Goal: Information Seeking & Learning: Find specific fact

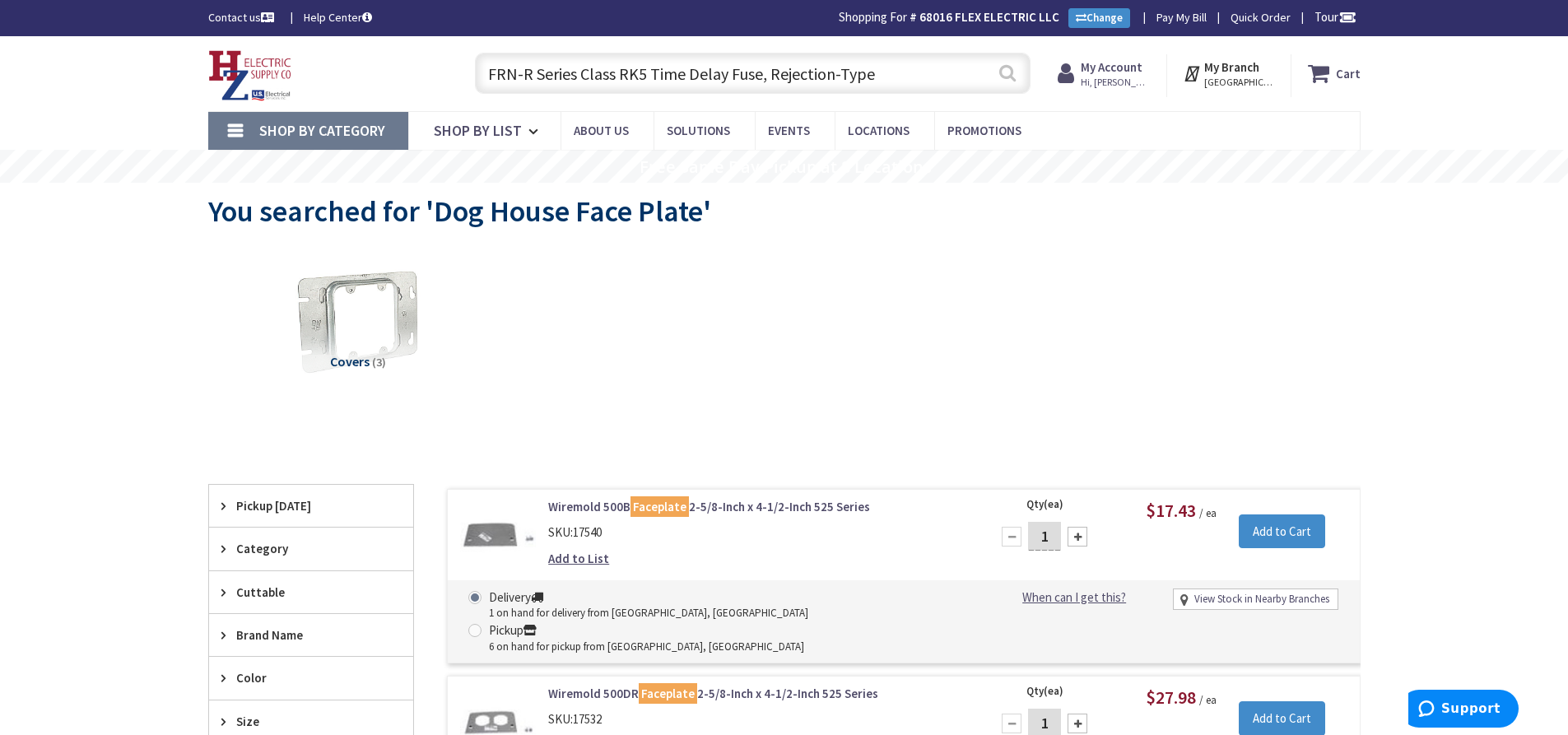
type input "FRN-R Series Class RK5 Time Delay Fuse, Rejection-Type"
click at [1009, 78] on button "Search" at bounding box center [1008, 73] width 21 height 37
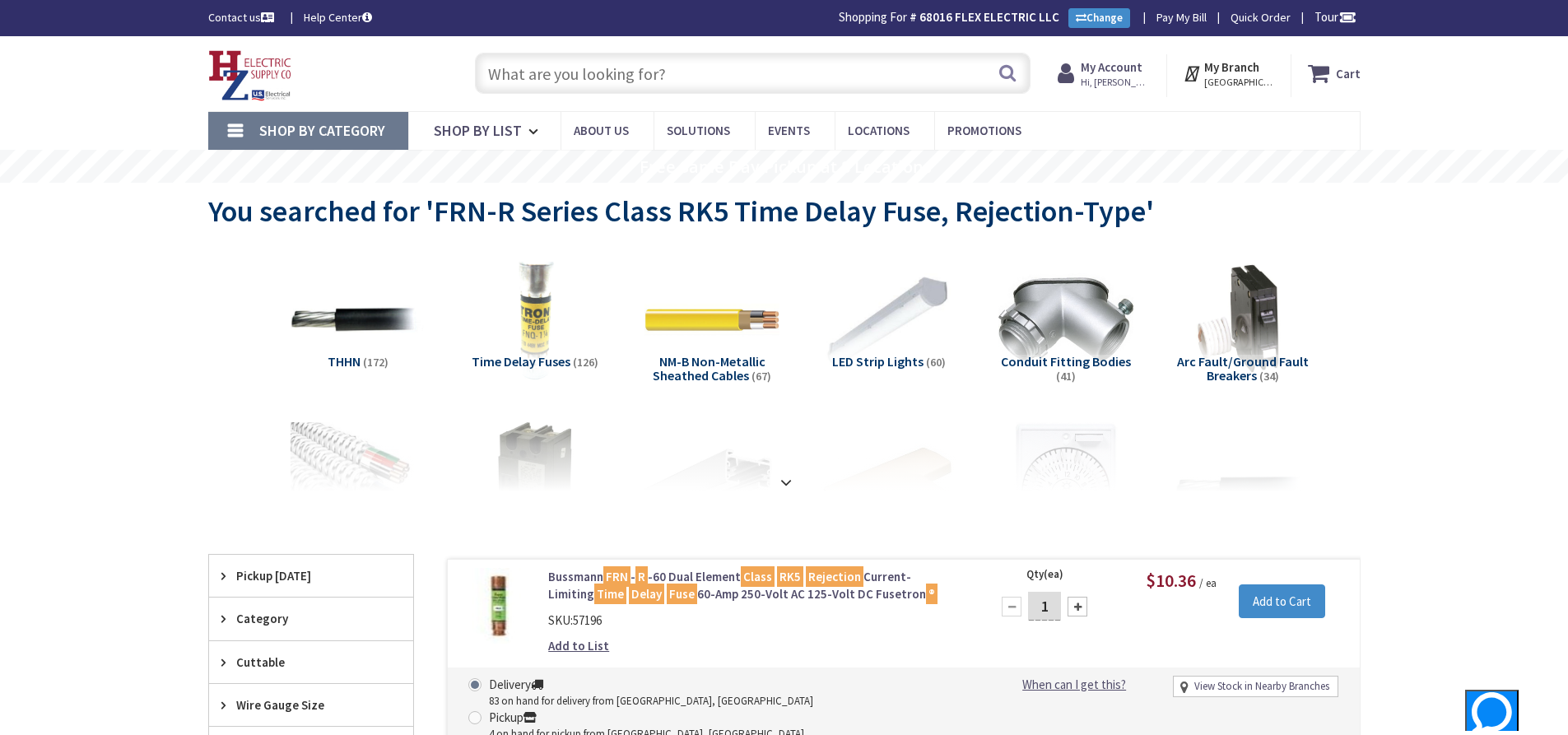
click at [757, 63] on input "text" at bounding box center [753, 73] width 556 height 41
paste input "FRN-R Series Class RK5 Time Delay Fuse, Rejection-Type, Dual-Element, Current-L…"
type input "FRN-R Series Class RK5 Time Delay Fuse, Rejection-Type, Dual-Element, Current-L…"
click at [1017, 71] on button "Search" at bounding box center [1008, 73] width 21 height 37
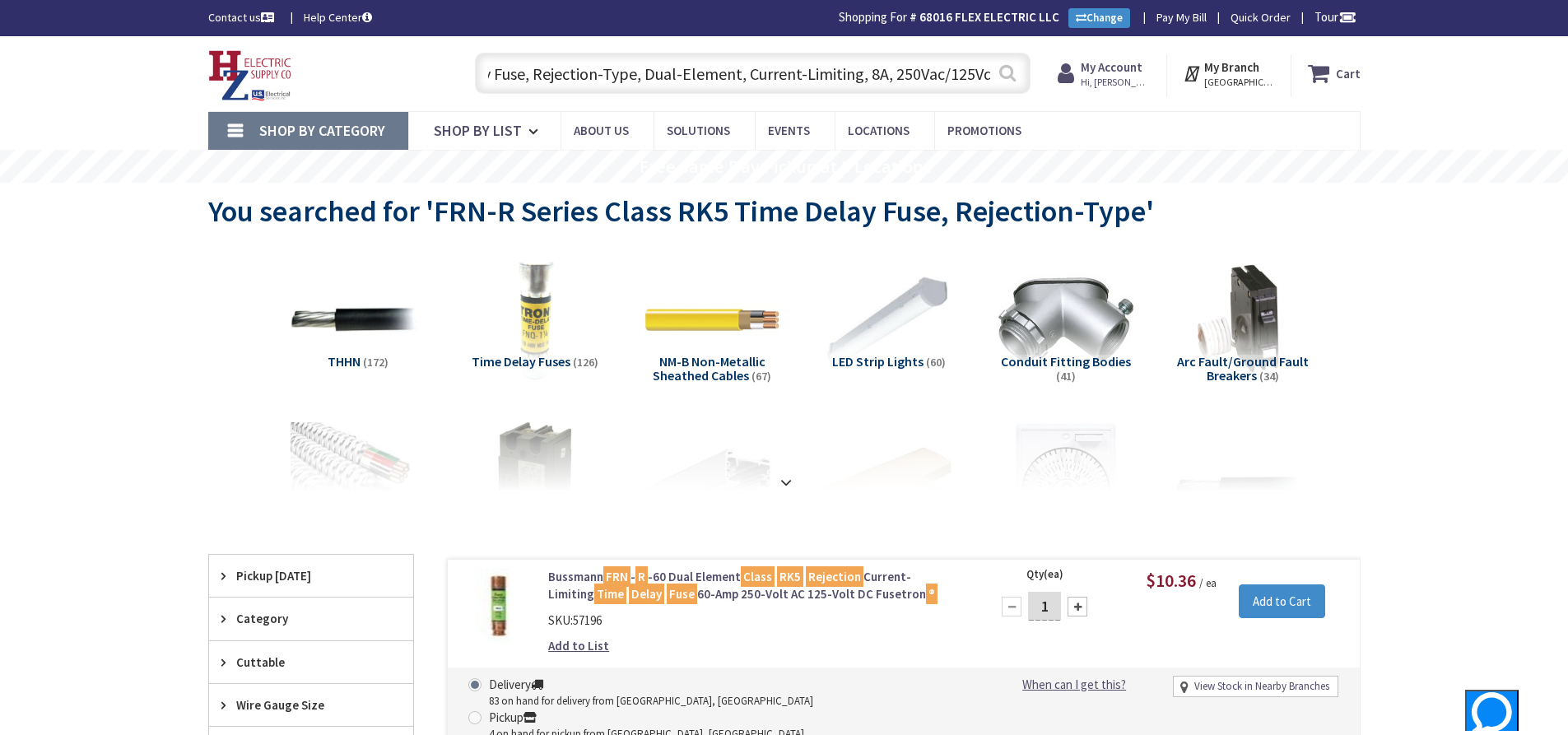
scroll to position [0, 0]
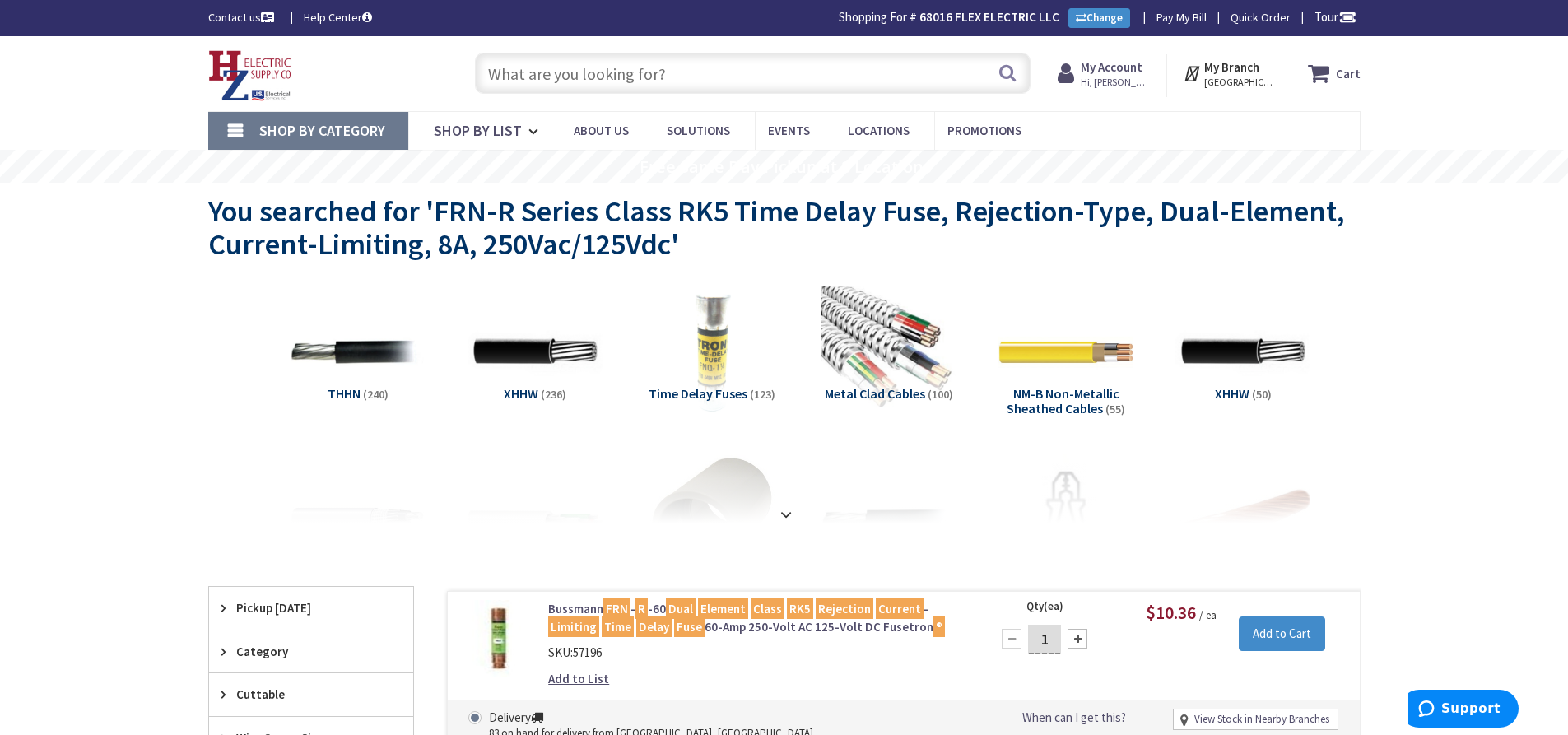
click at [668, 82] on input "text" at bounding box center [753, 73] width 556 height 41
paste input "FRN-R Series Class RK5 Time Delay Fuse, Rejection-Type, Dual-Element, Current-L…"
drag, startPoint x: 859, startPoint y: 76, endPoint x: 531, endPoint y: 80, distance: 328.0
click at [531, 80] on input "FRN-R Series Class RK5 Time Delay Fuse, Rejection-Type, Dual-Element, Current-L…" at bounding box center [753, 73] width 556 height 41
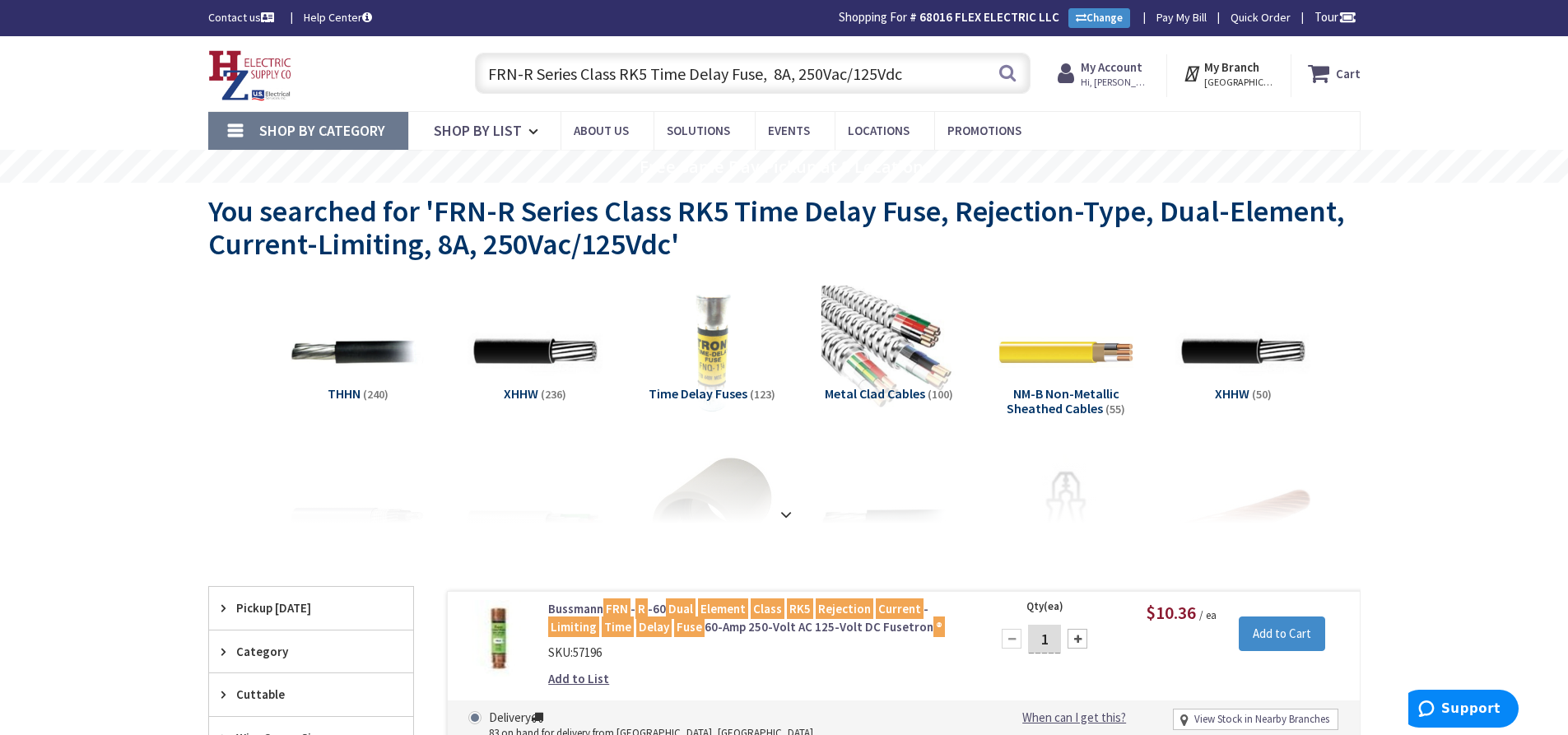
scroll to position [0, 0]
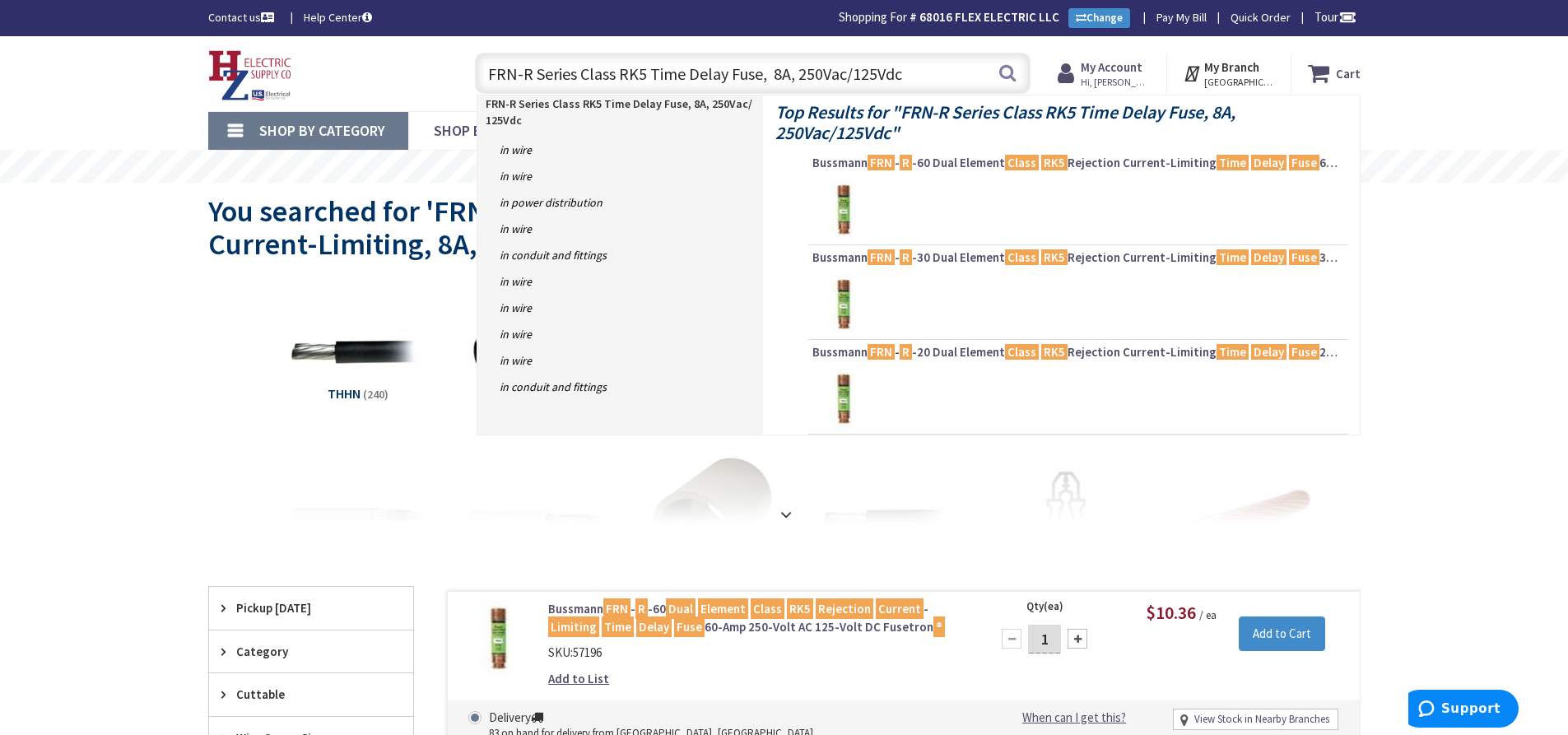
drag, startPoint x: 912, startPoint y: 75, endPoint x: 880, endPoint y: 78, distance: 32.1
click at [880, 78] on input "FRN-R Series Class RK5 Time Delay Fuse, 8A, 250Vac/125Vdc" at bounding box center [753, 73] width 556 height 41
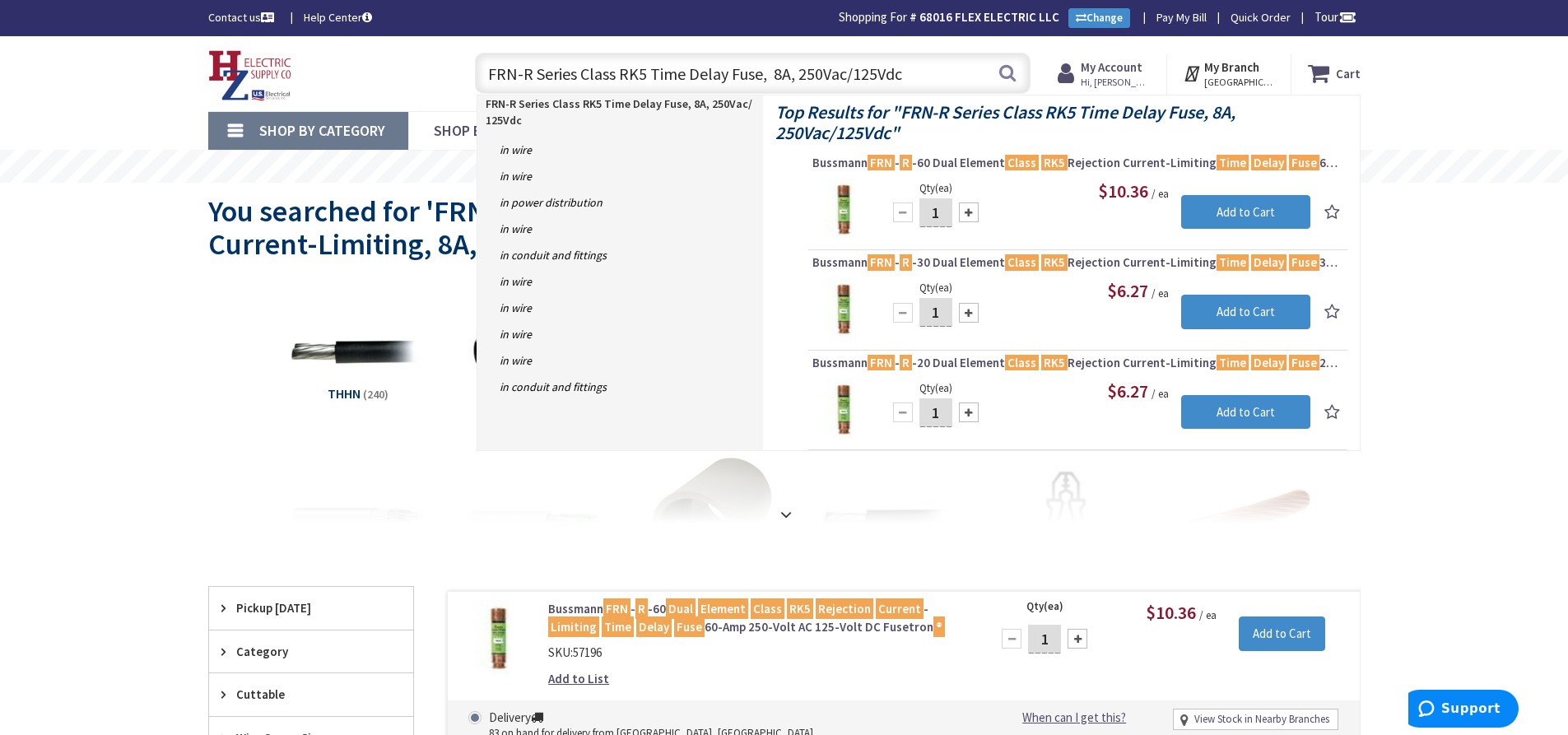
click at [925, 73] on input "FRN-R Series Class RK5 Time Delay Fuse, 8A, 250Vac/125Vdc" at bounding box center [753, 73] width 556 height 41
type input "FRN-R Series Class RK5 Time Delay Fuse, 8A, 250Vac/125Vdc"
click at [1001, 79] on button "Search" at bounding box center [1008, 73] width 21 height 37
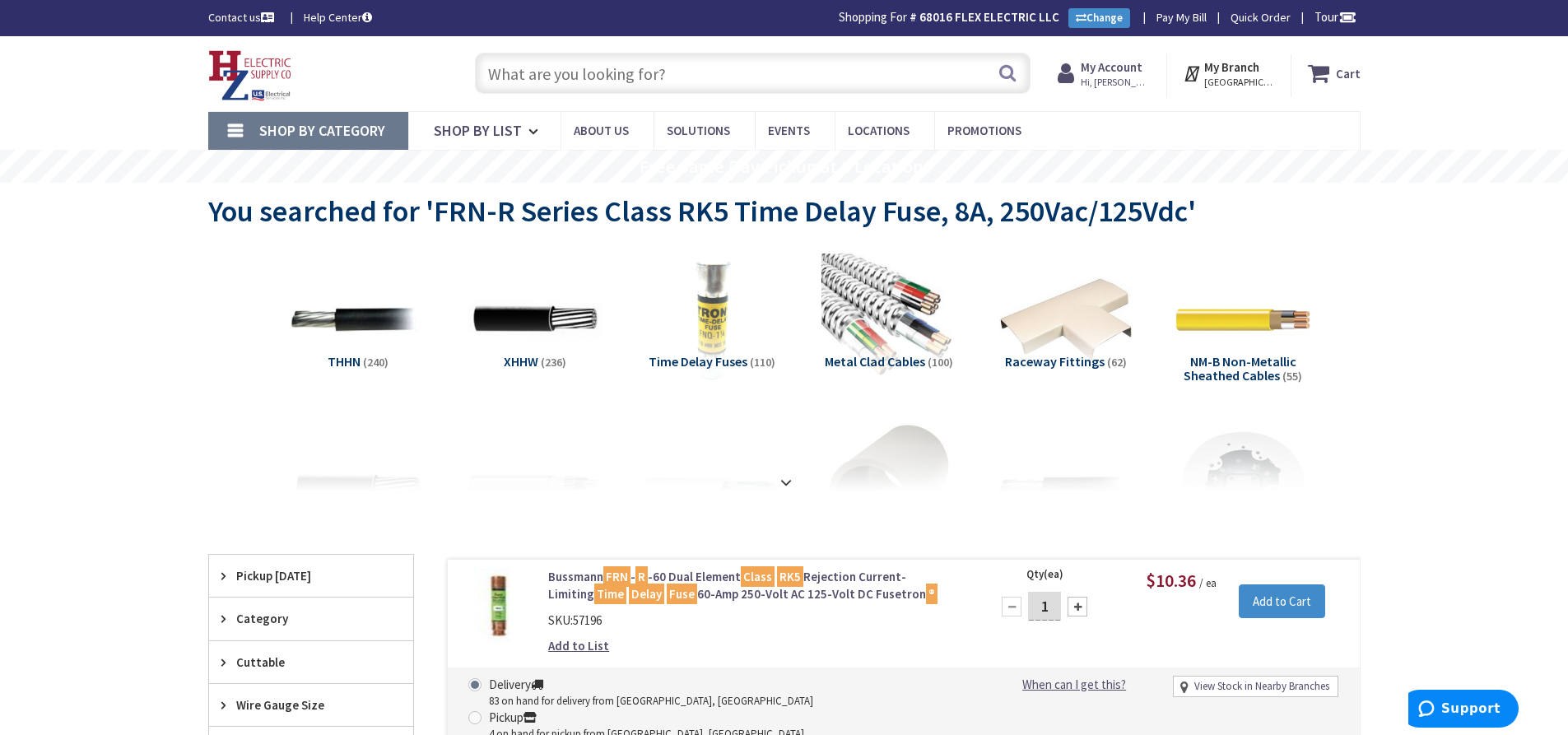
click at [538, 54] on input "text" at bounding box center [753, 73] width 556 height 41
click at [531, 78] on input "text" at bounding box center [753, 73] width 556 height 41
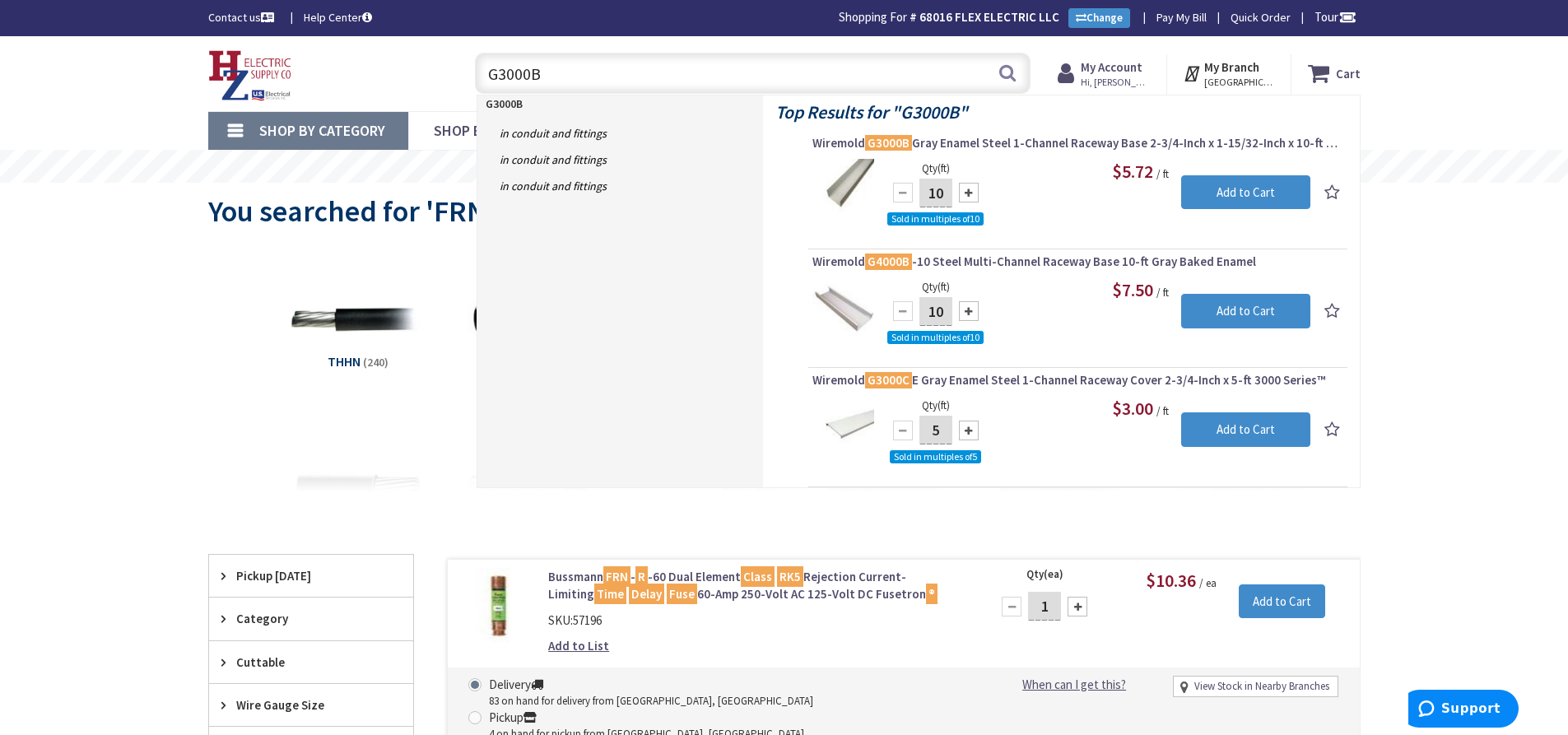
type input "G3000B"
